Goal: Task Accomplishment & Management: Manage account settings

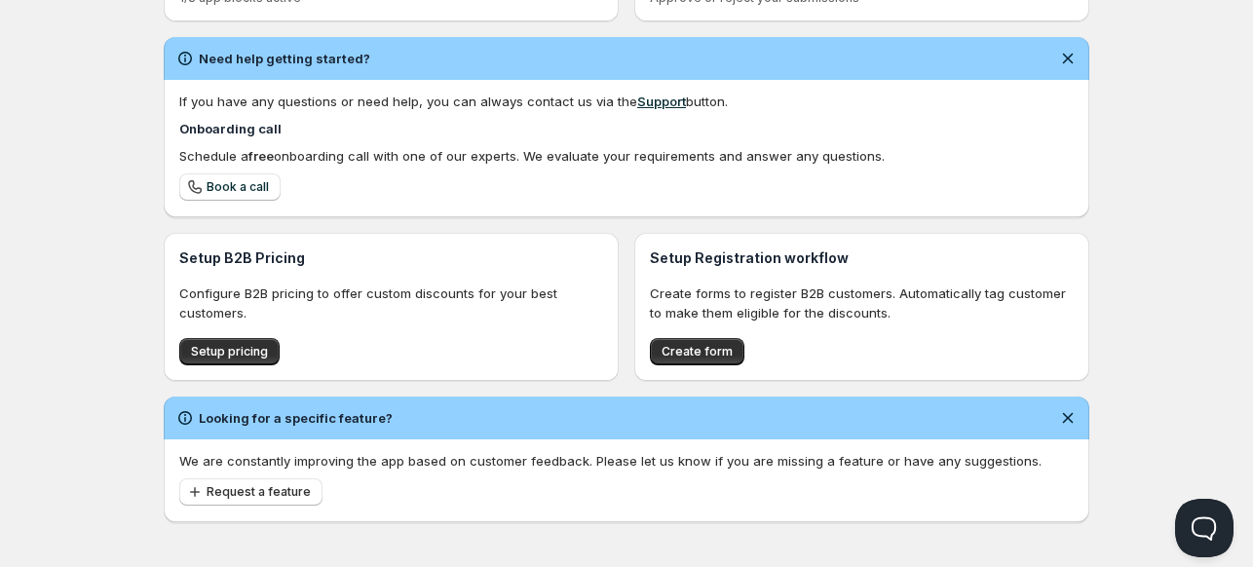
scroll to position [566, 0]
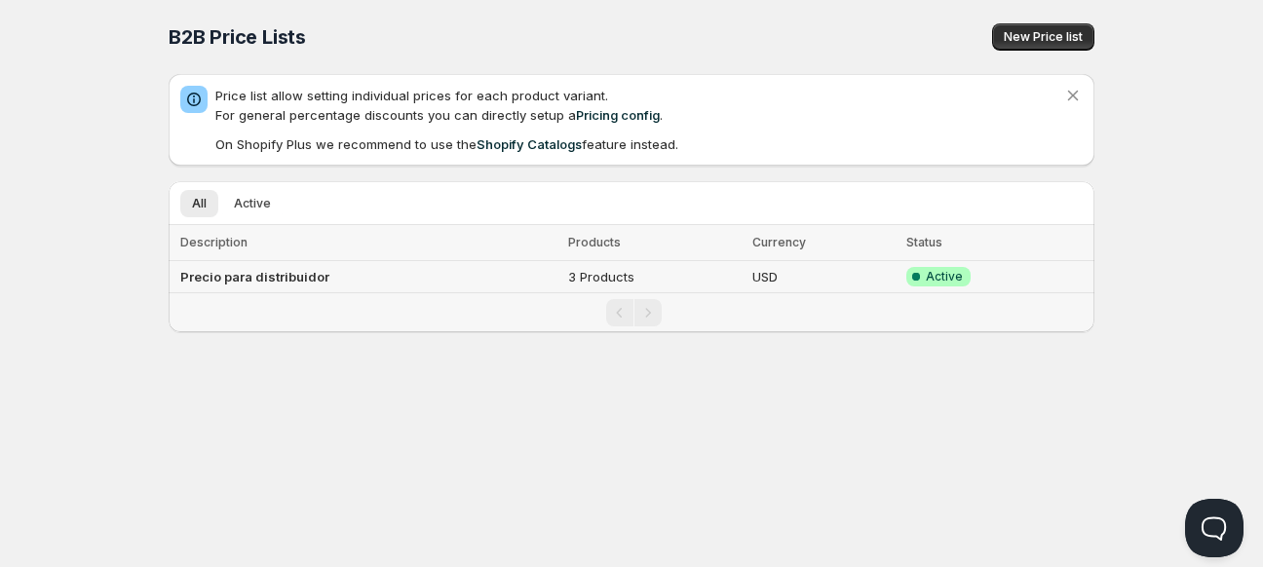
click at [313, 277] on b "Precio para distribuidor" at bounding box center [254, 277] width 149 height 16
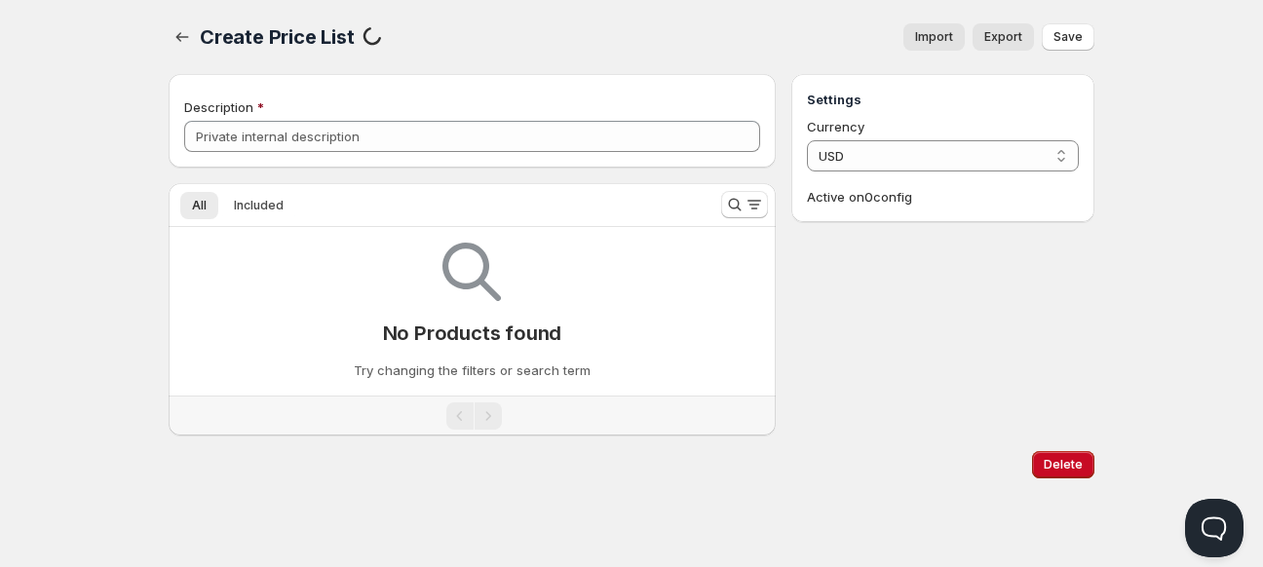
type input "Precio para distribuidor"
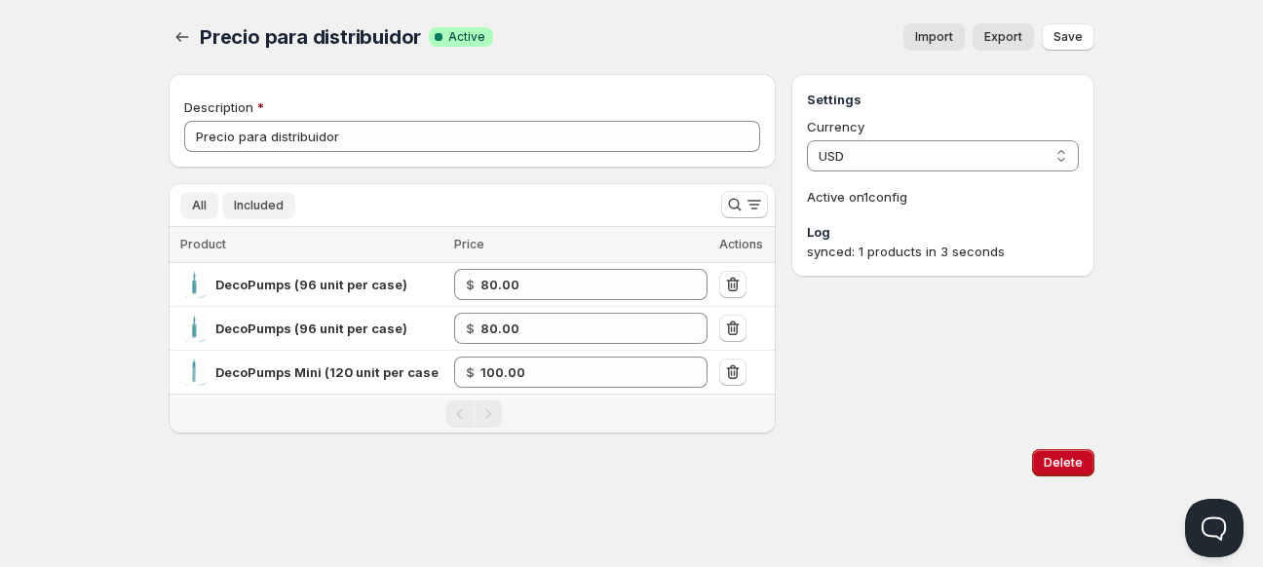
click at [195, 209] on span "All" at bounding box center [199, 206] width 15 height 16
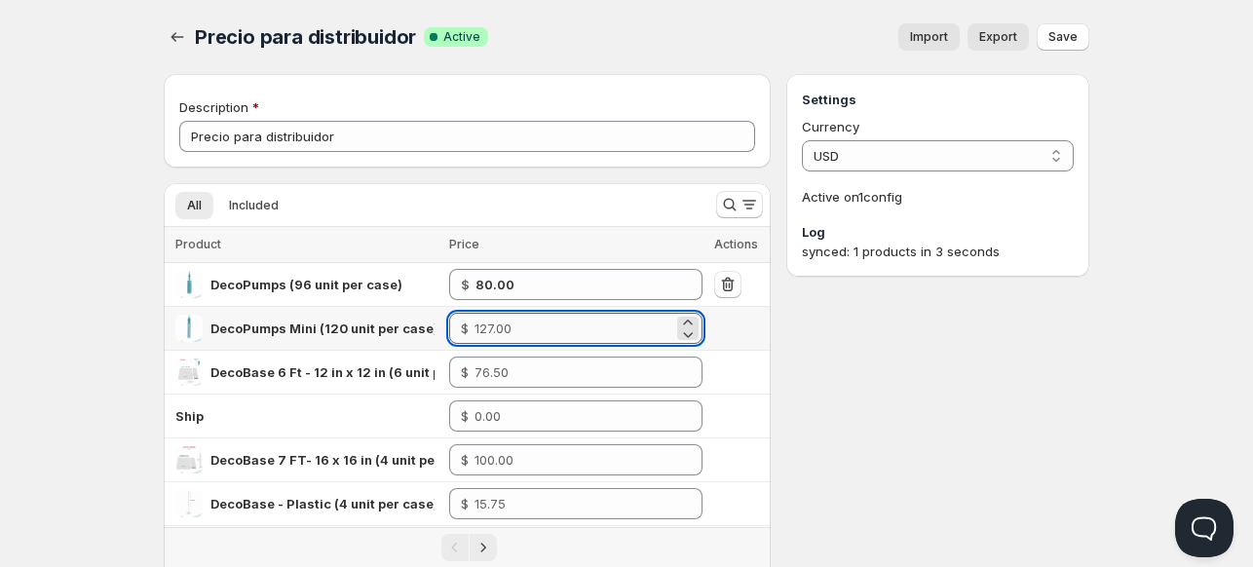
click at [499, 327] on input "number" at bounding box center [574, 328] width 199 height 31
type input "5"
type input "90"
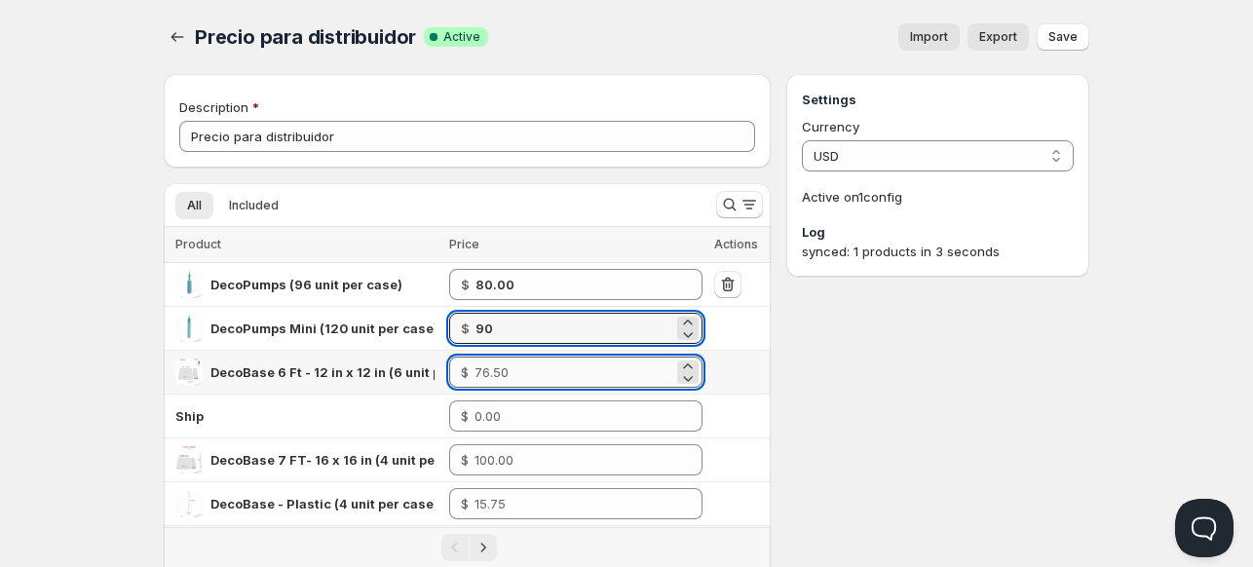
click at [495, 377] on input "number" at bounding box center [574, 372] width 199 height 31
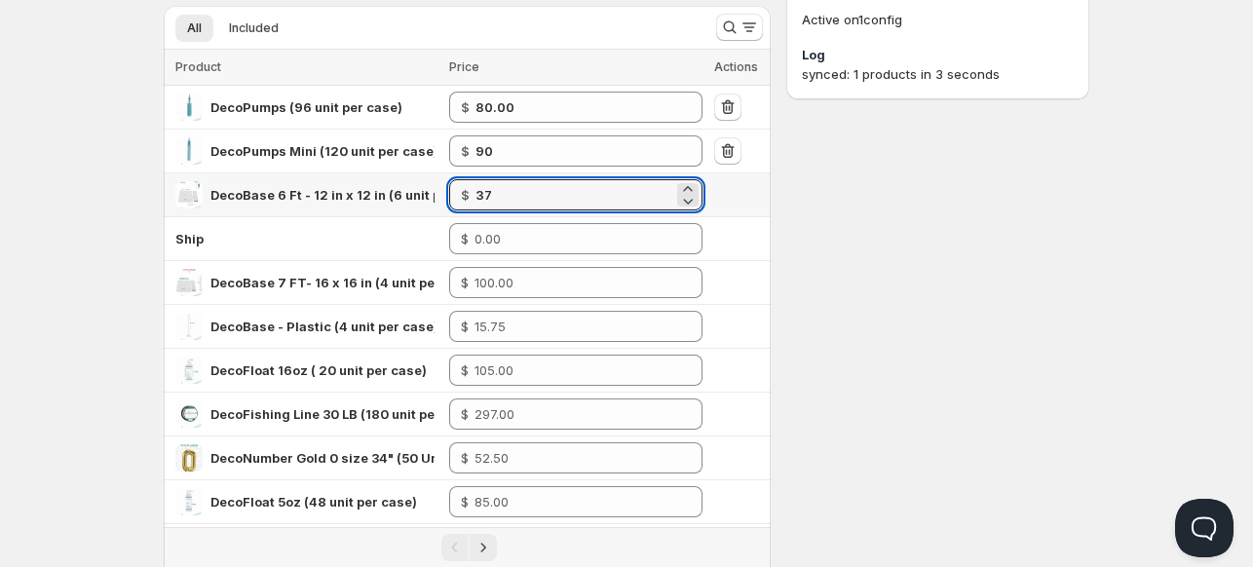
scroll to position [195, 0]
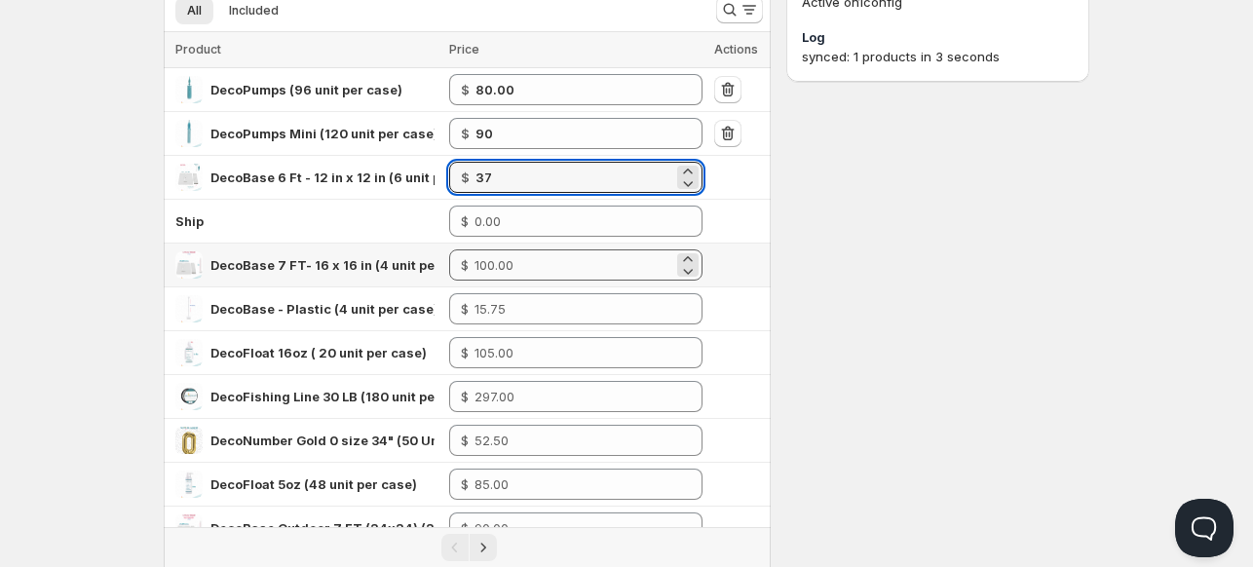
type input "37"
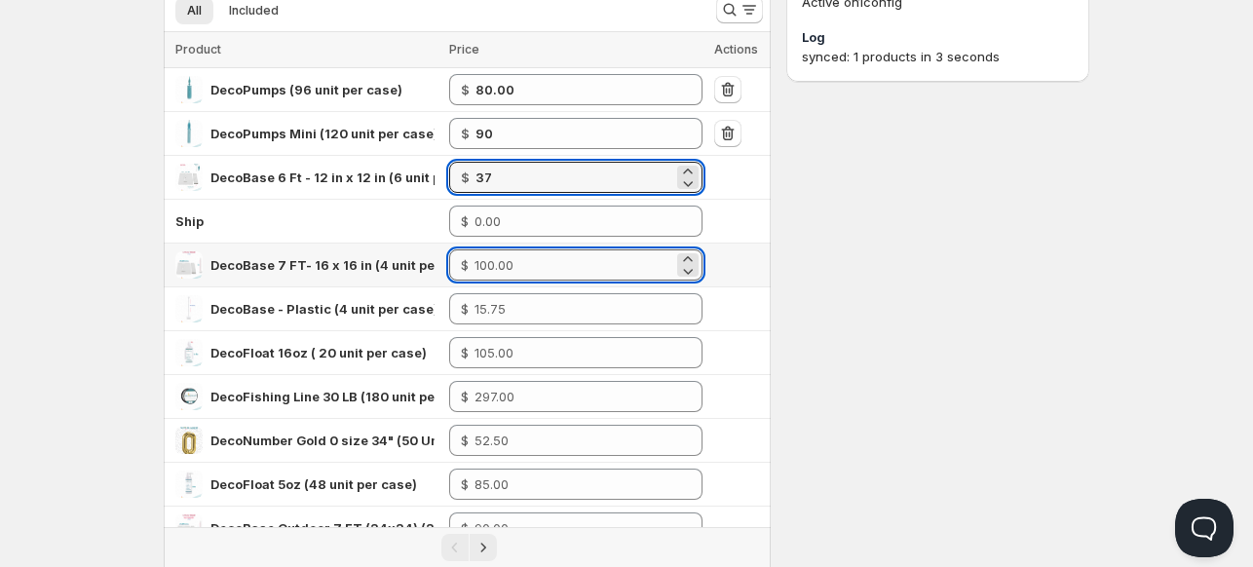
click at [565, 256] on input "number" at bounding box center [574, 264] width 199 height 31
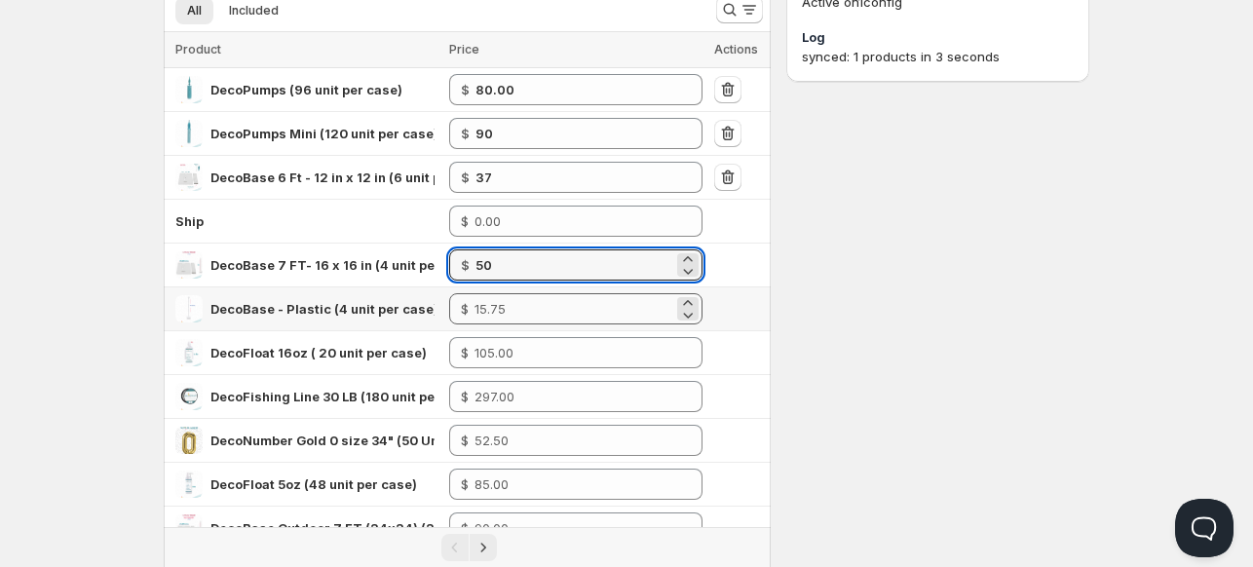
type input "50"
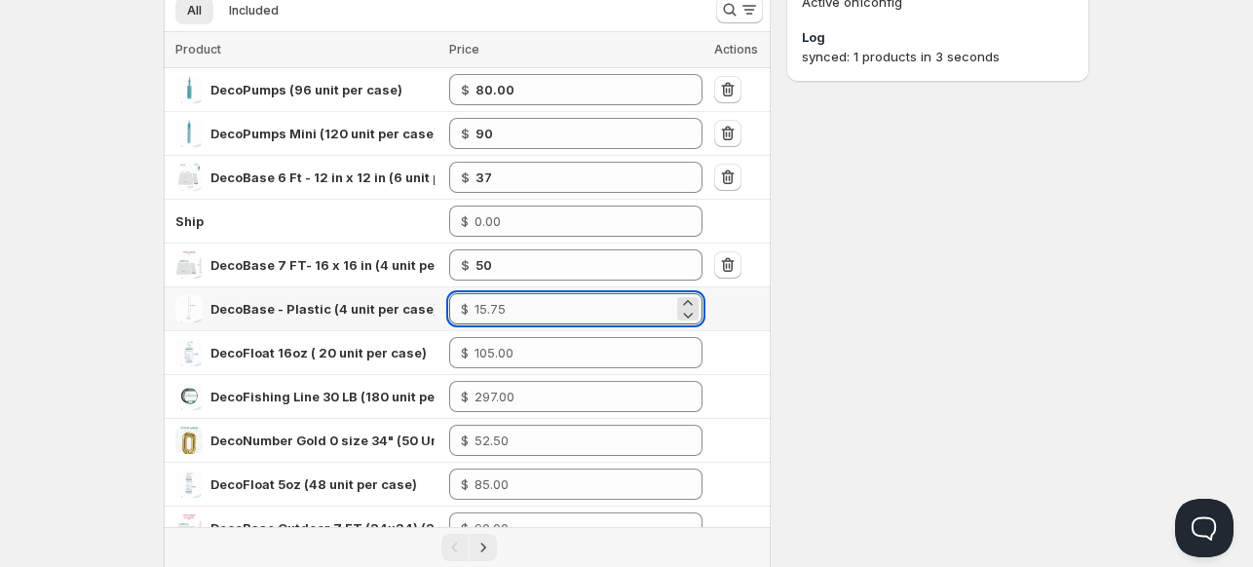
click at [533, 308] on input "number" at bounding box center [574, 308] width 199 height 31
type input "5"
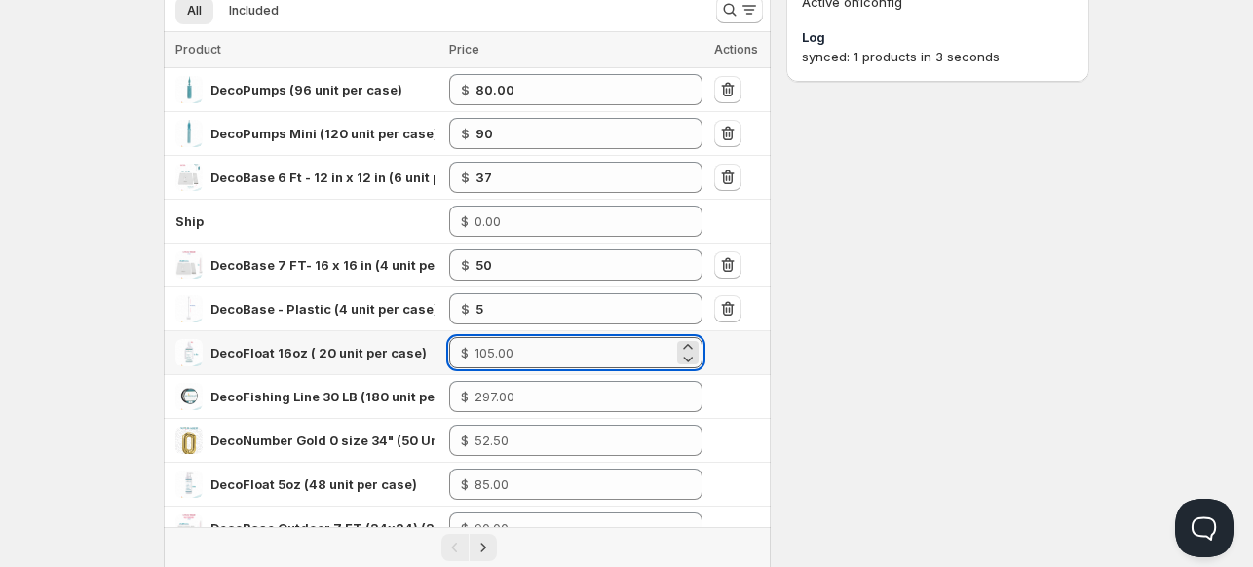
click at [521, 350] on input "number" at bounding box center [574, 352] width 199 height 31
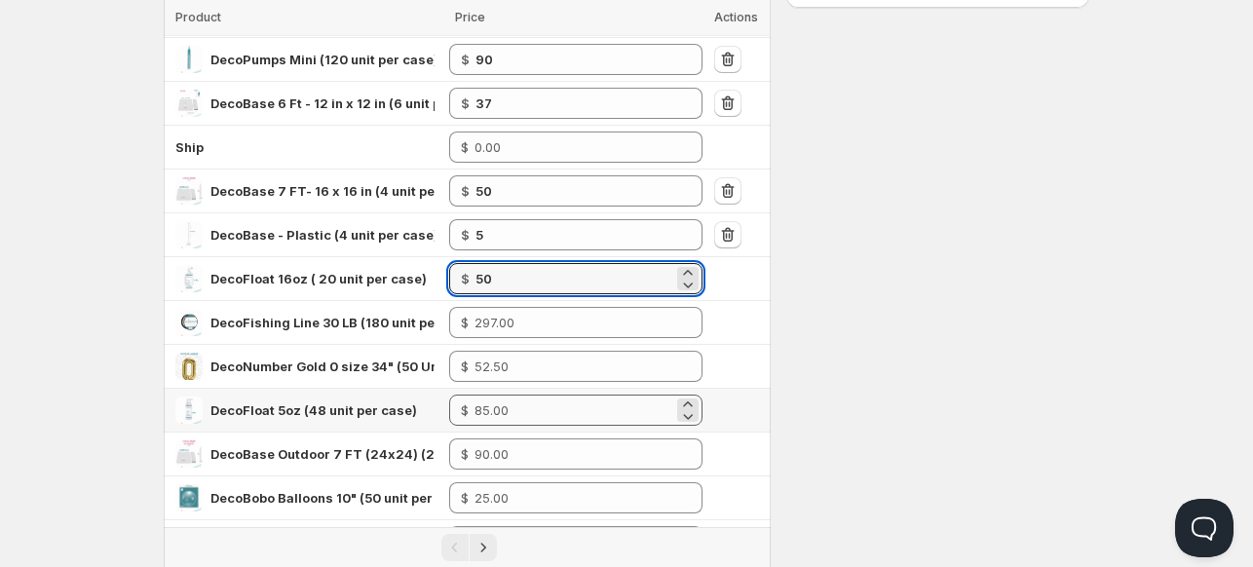
scroll to position [292, 0]
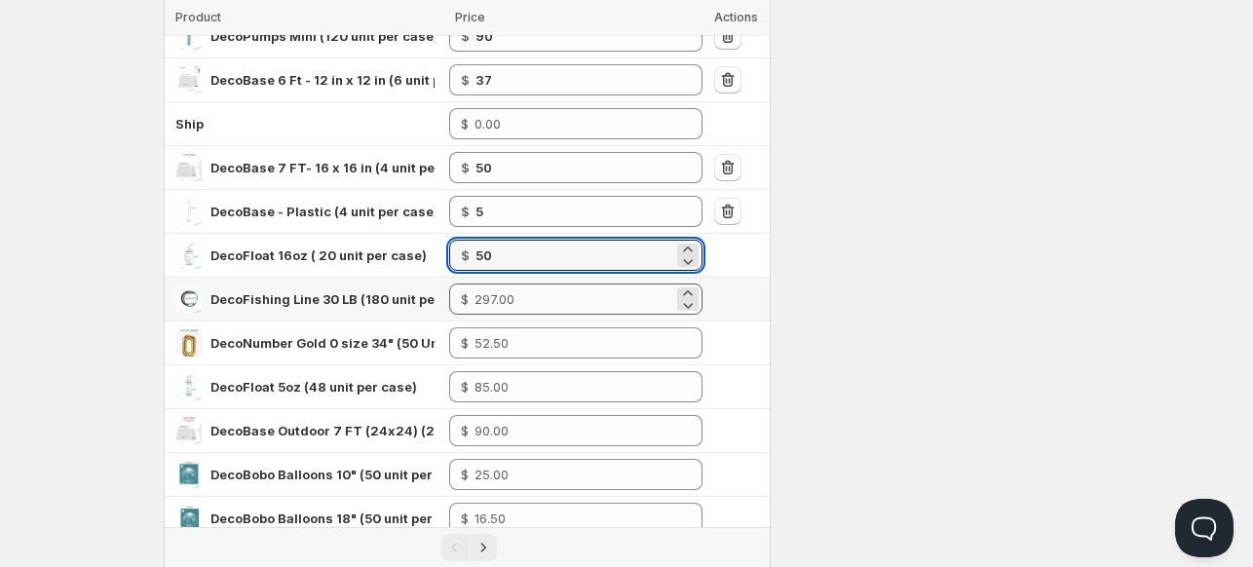
type input "50"
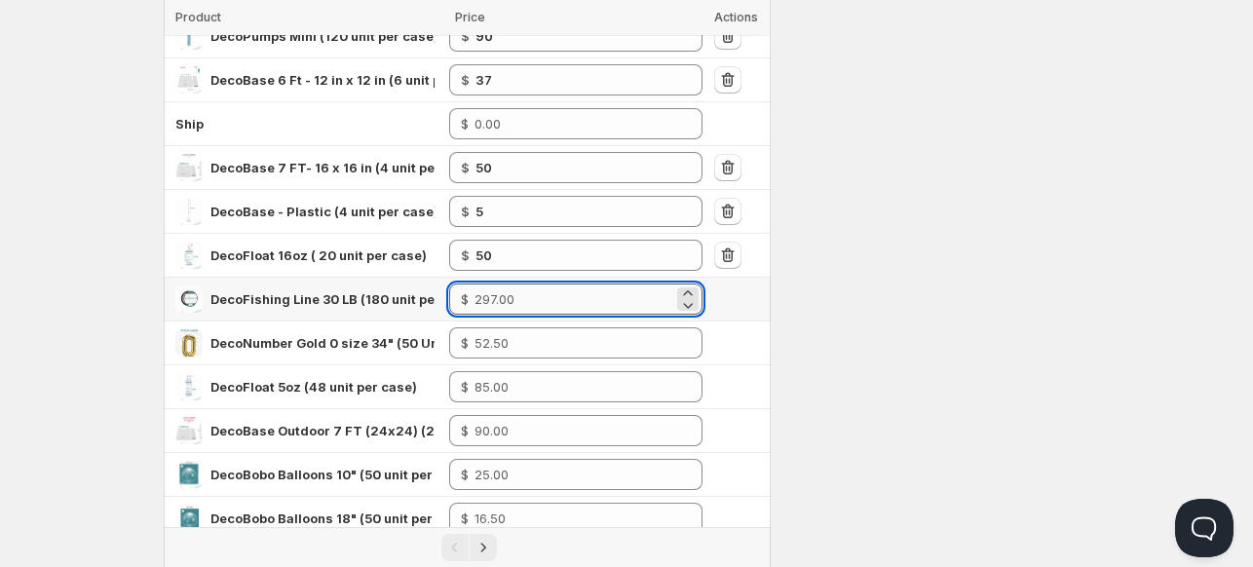
click at [510, 284] on input "number" at bounding box center [574, 299] width 199 height 31
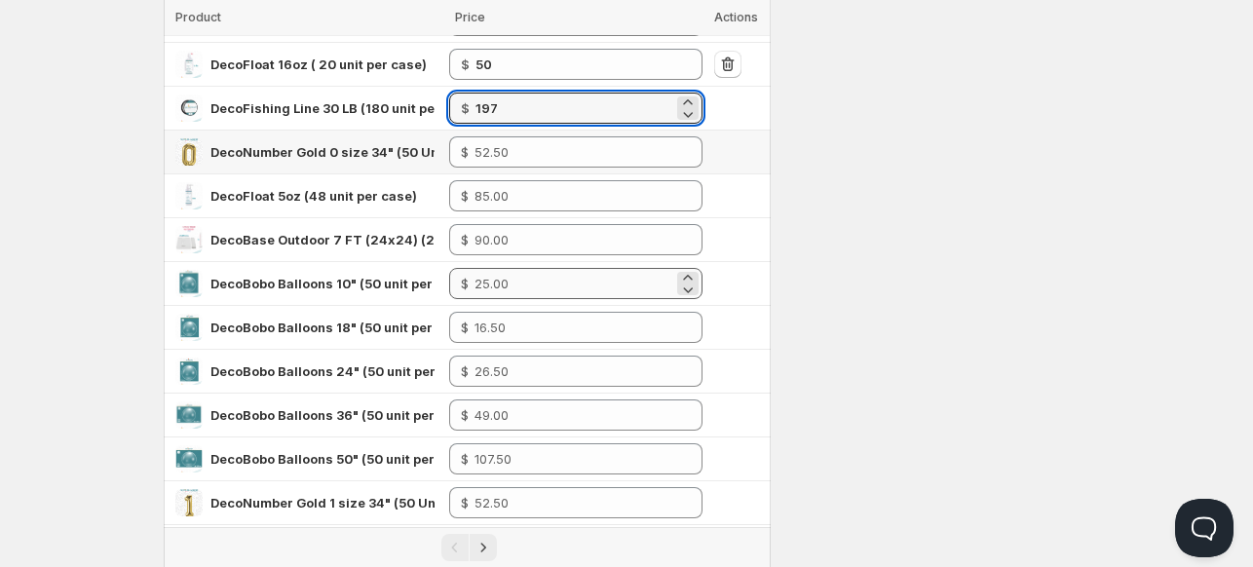
scroll to position [487, 0]
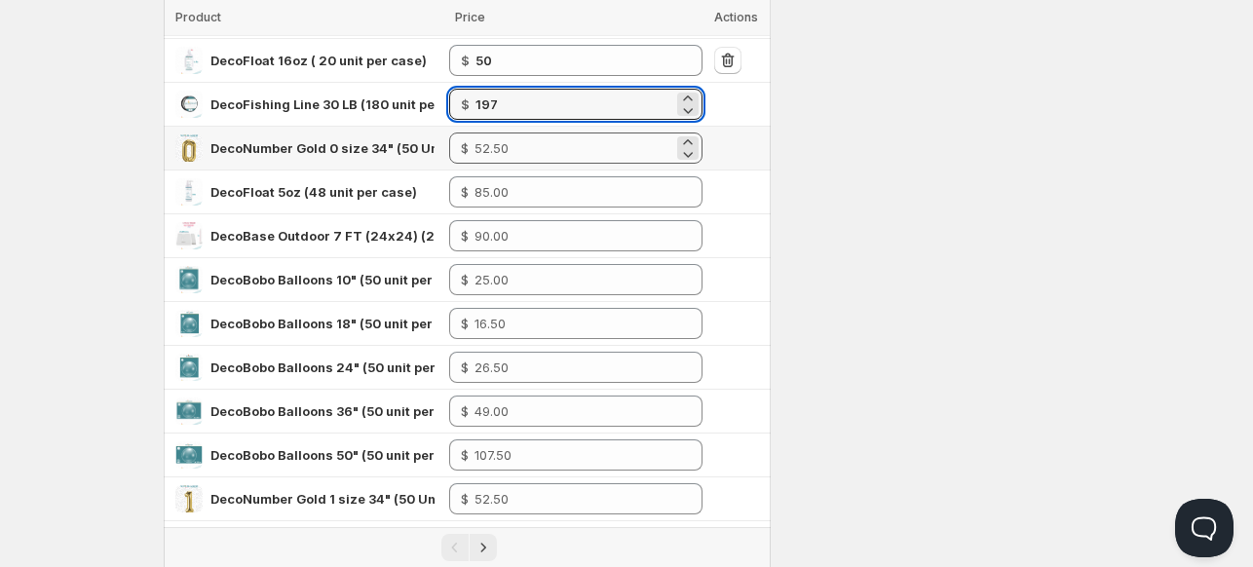
type input "197"
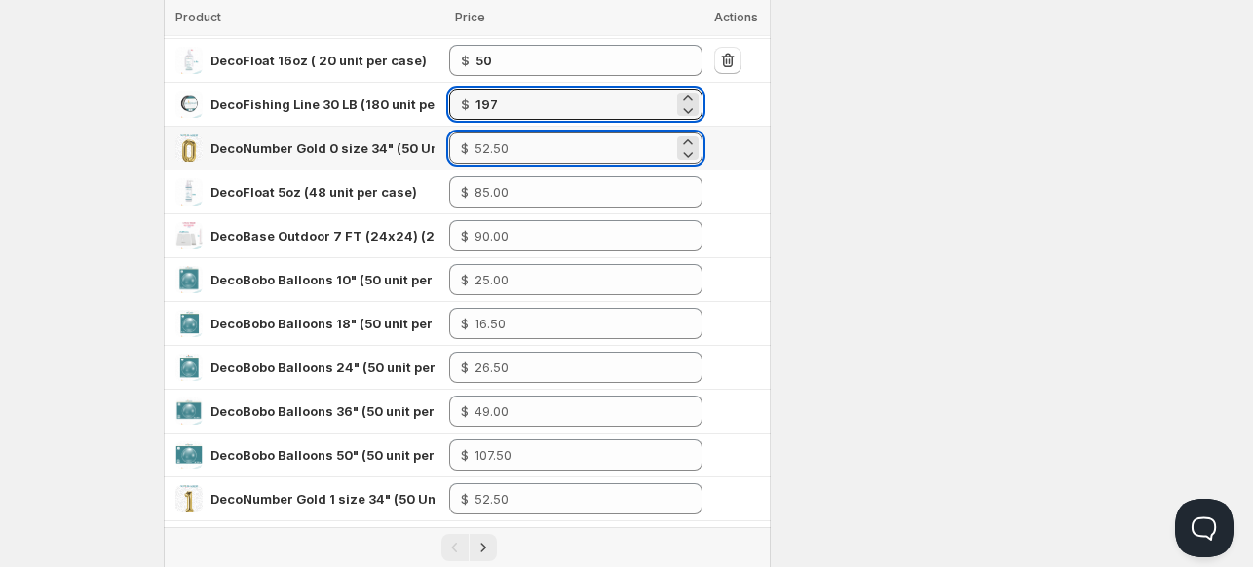
click at [497, 151] on input "number" at bounding box center [574, 148] width 199 height 31
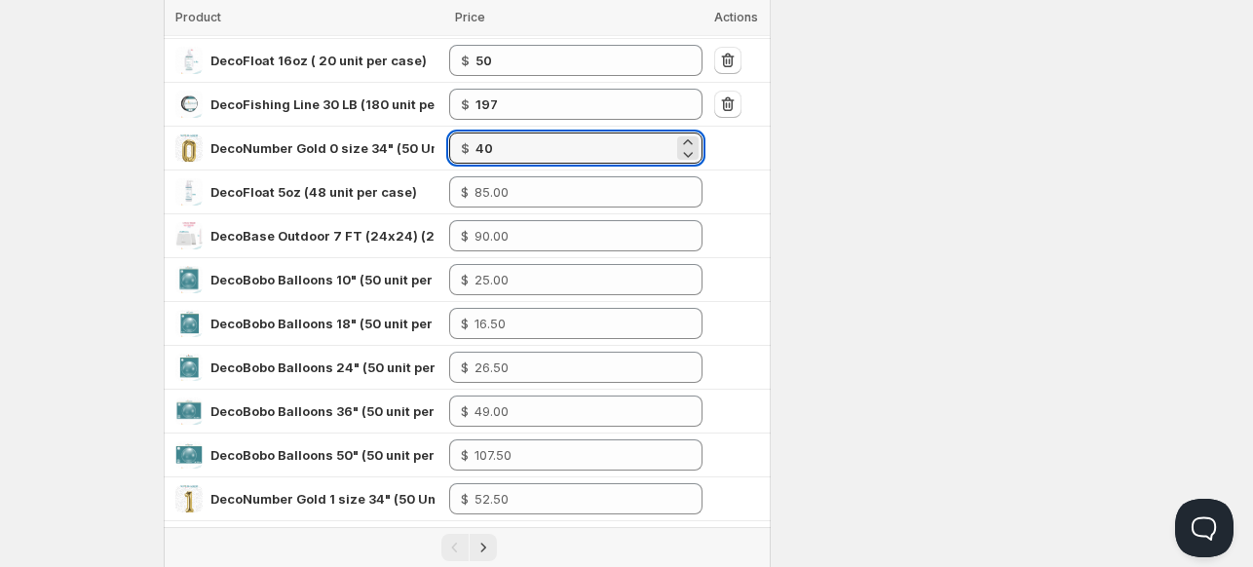
type input "40"
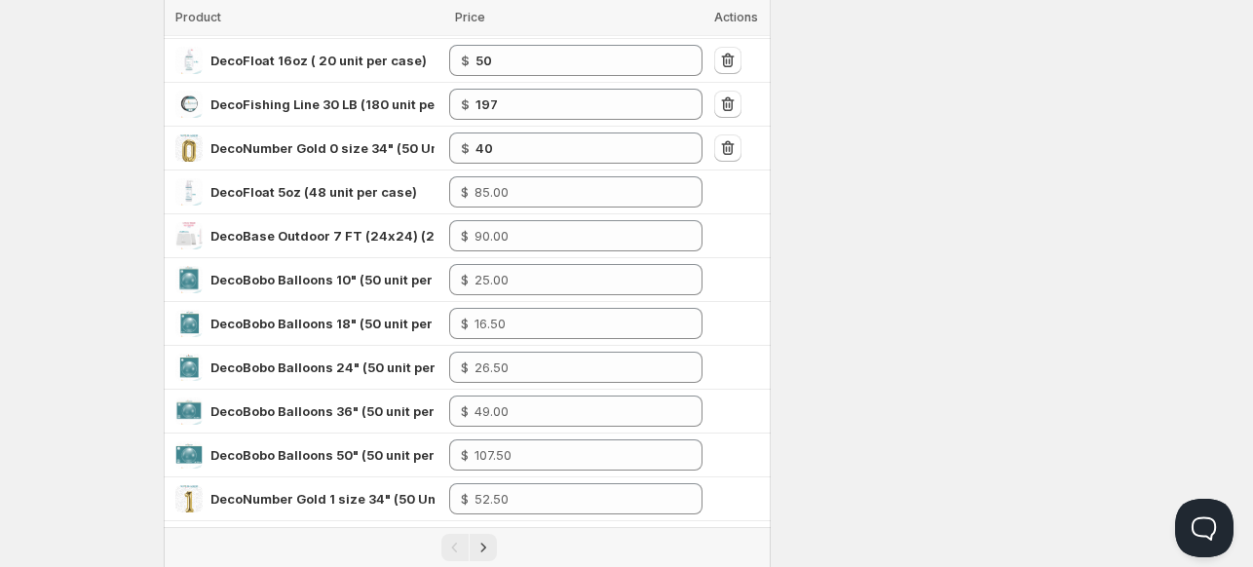
click at [894, 290] on div "Settings Currency USD USD Active on 1 config Log synced: 1 products in 3 seconds" at bounding box center [937, 139] width 303 height 1105
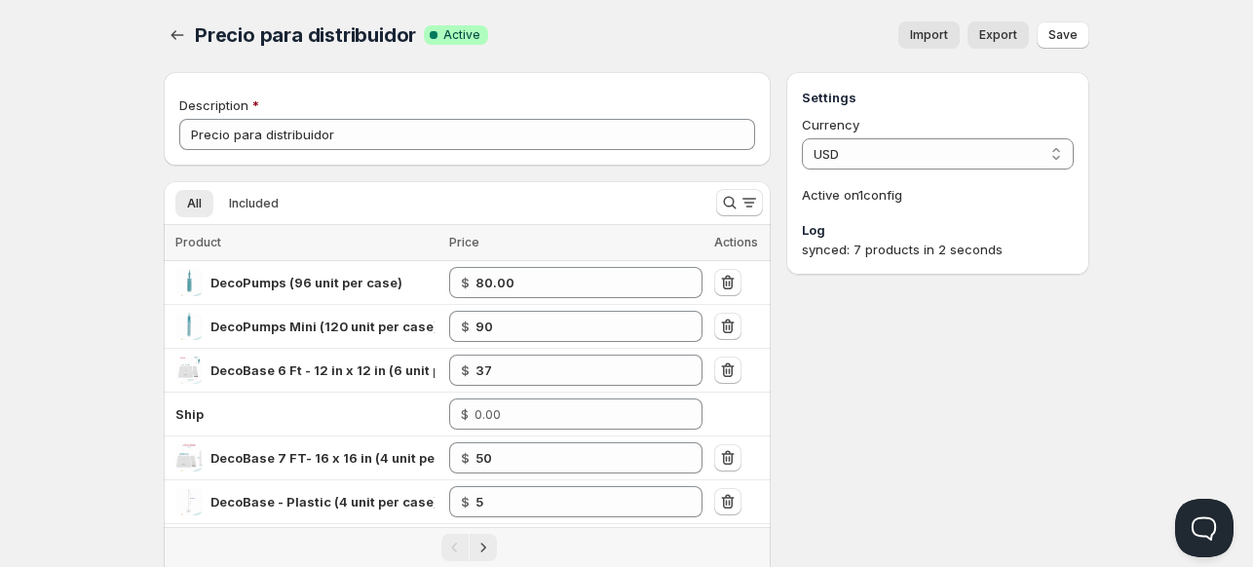
scroll to position [0, 0]
click at [267, 209] on span "Included" at bounding box center [254, 206] width 50 height 16
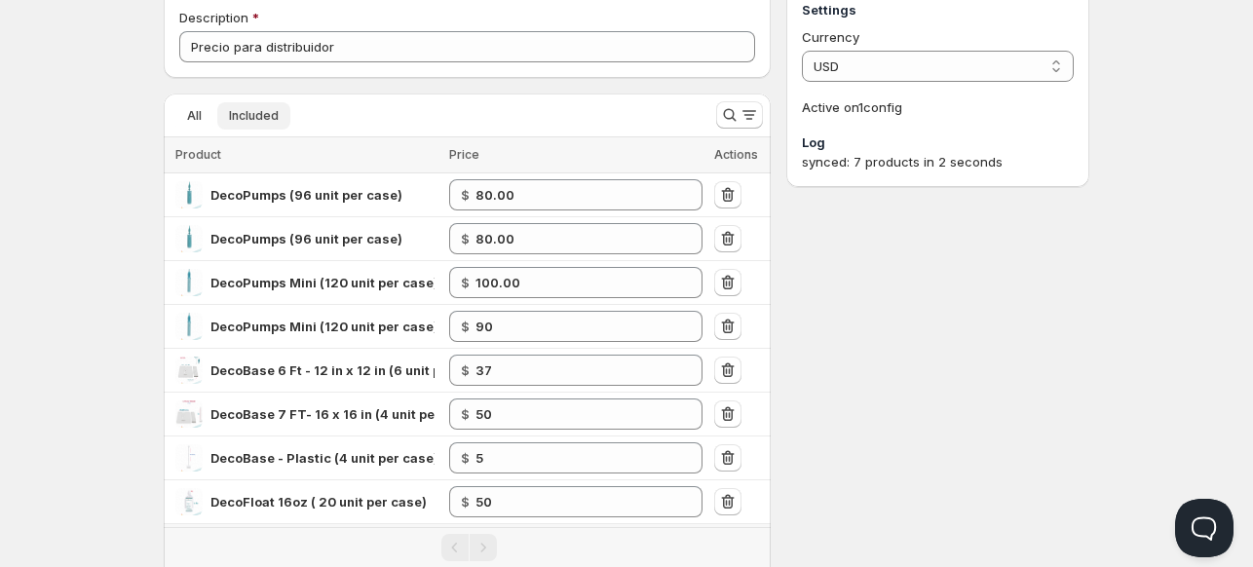
scroll to position [83, 0]
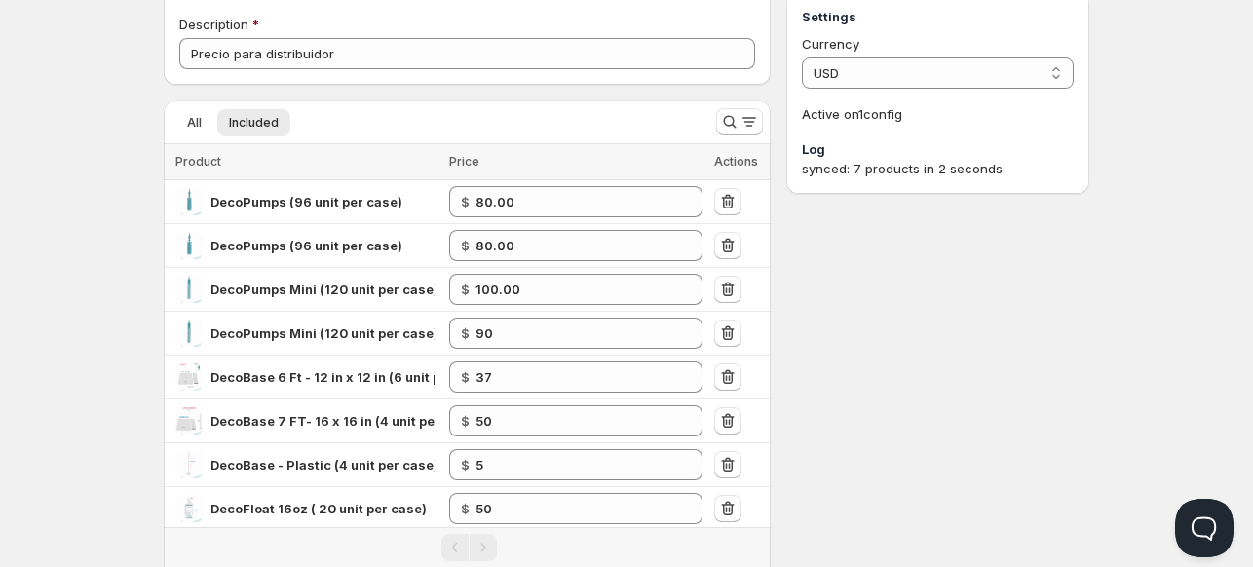
click at [863, 393] on div "Settings Currency USD USD Active on 1 config Log synced: 7 products in 2 seconds" at bounding box center [937, 324] width 303 height 666
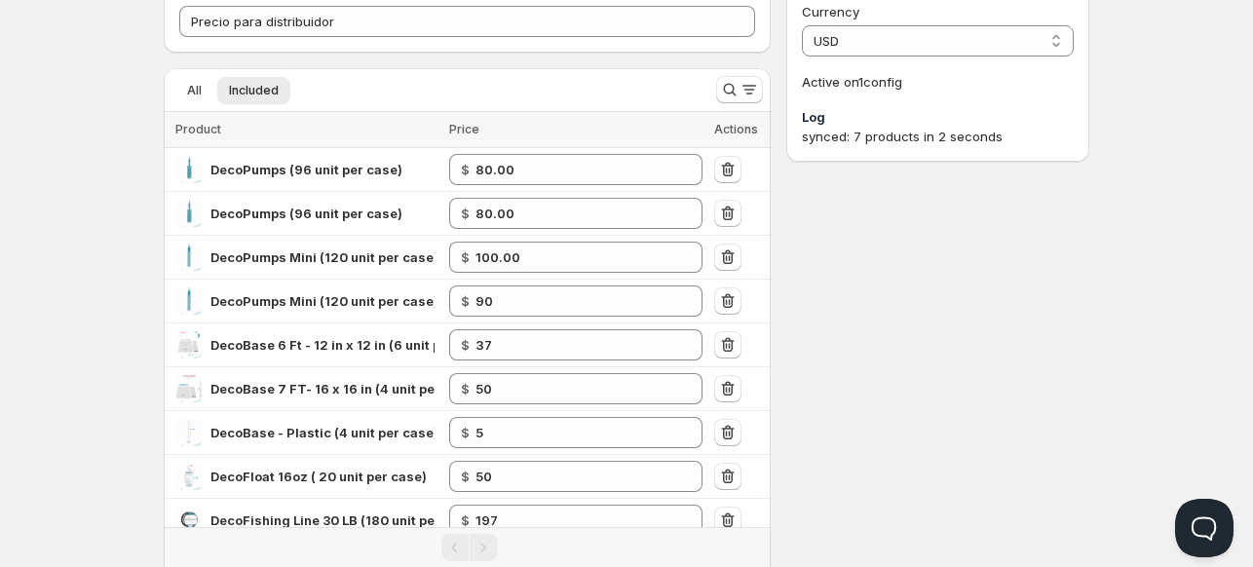
scroll to position [0, 0]
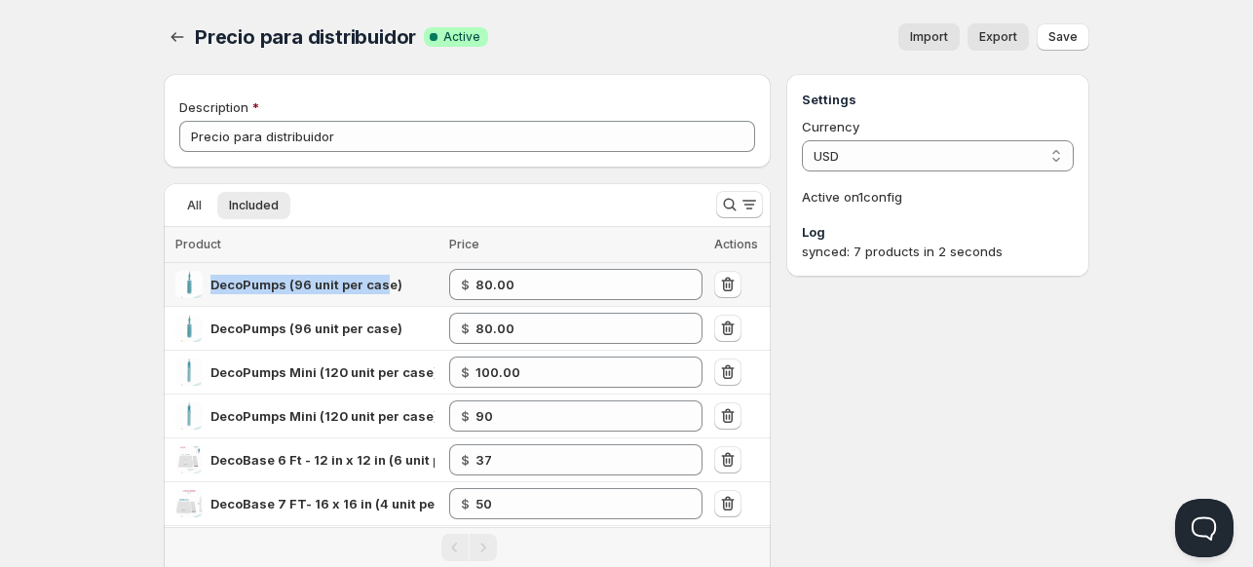
drag, startPoint x: 227, startPoint y: 280, endPoint x: 386, endPoint y: 271, distance: 159.1
click at [386, 271] on div "DecoPumps (96 unit per case)" at bounding box center [306, 284] width 262 height 27
click at [177, 40] on icon "button" at bounding box center [177, 36] width 19 height 19
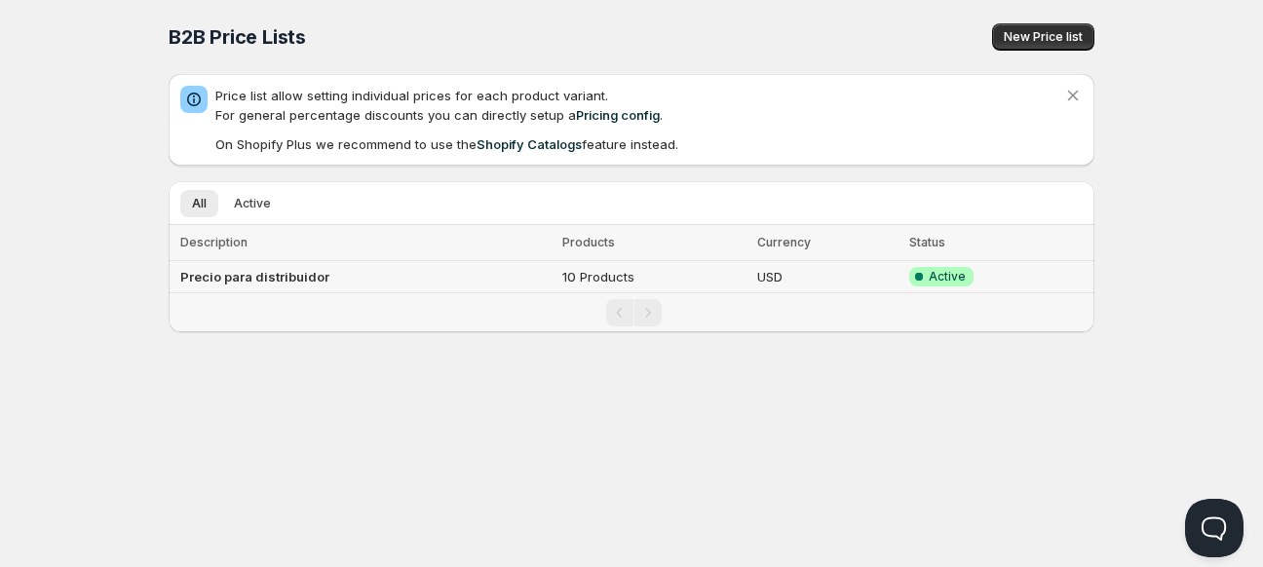
click at [270, 276] on b "Precio para distribuidor" at bounding box center [254, 277] width 149 height 16
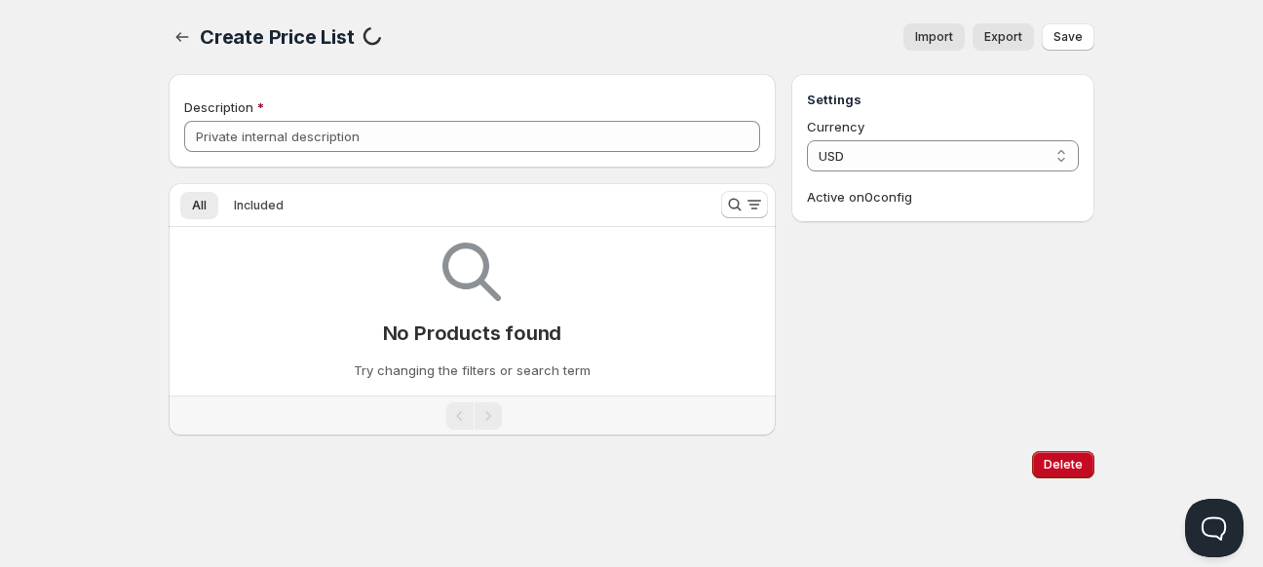
type input "Precio para distribuidor"
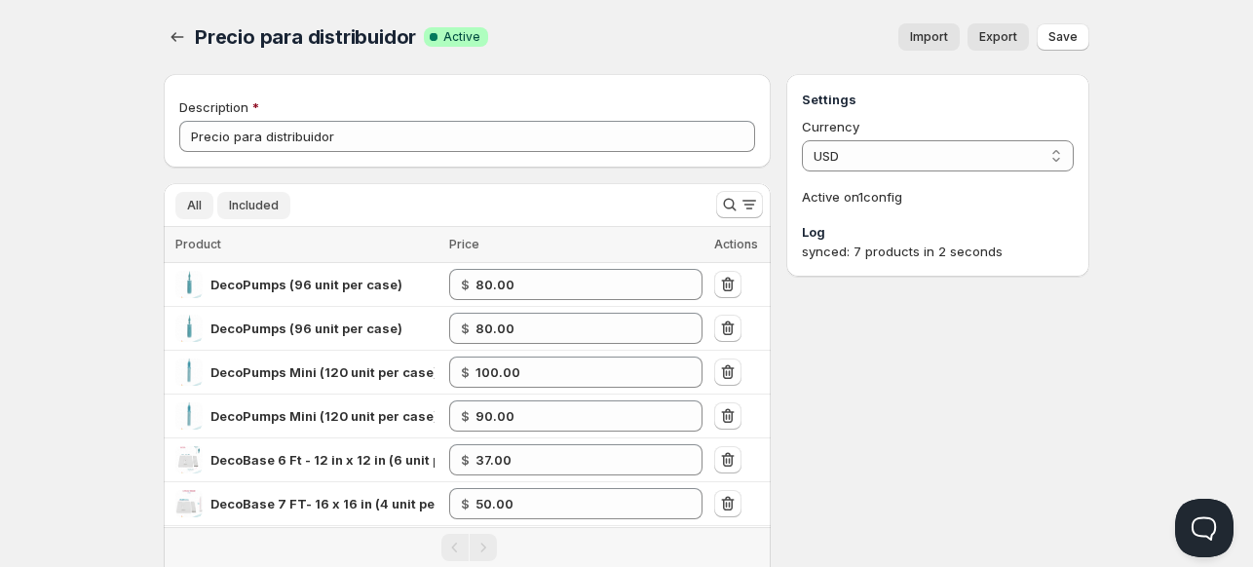
click at [195, 198] on span "All" at bounding box center [194, 206] width 15 height 16
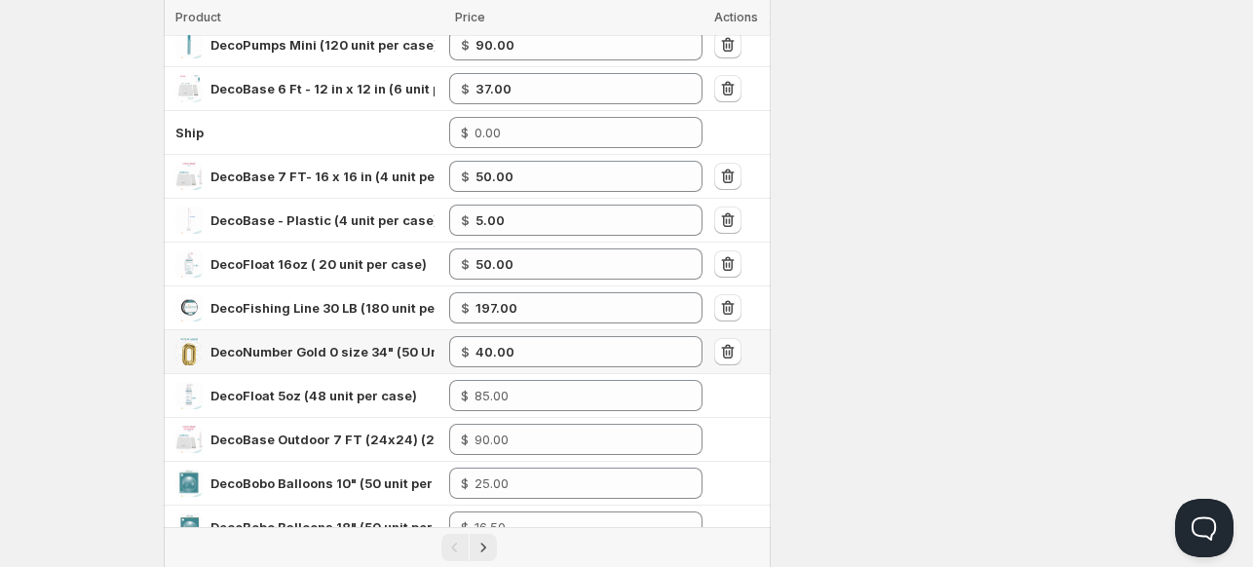
scroll to position [292, 0]
